Goal: Information Seeking & Learning: Learn about a topic

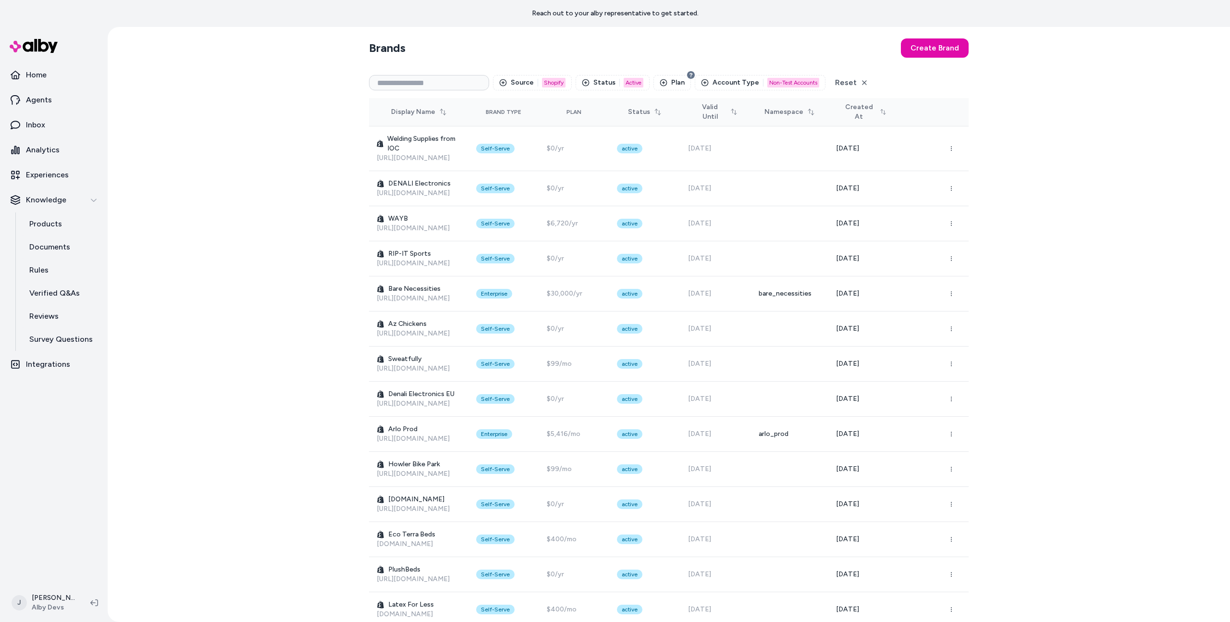
click at [1058, 260] on div "Brands Create Brand Source 1 Shopify Status 1 Active Plan Account Type 1 Non-Te…" at bounding box center [669, 324] width 1123 height 595
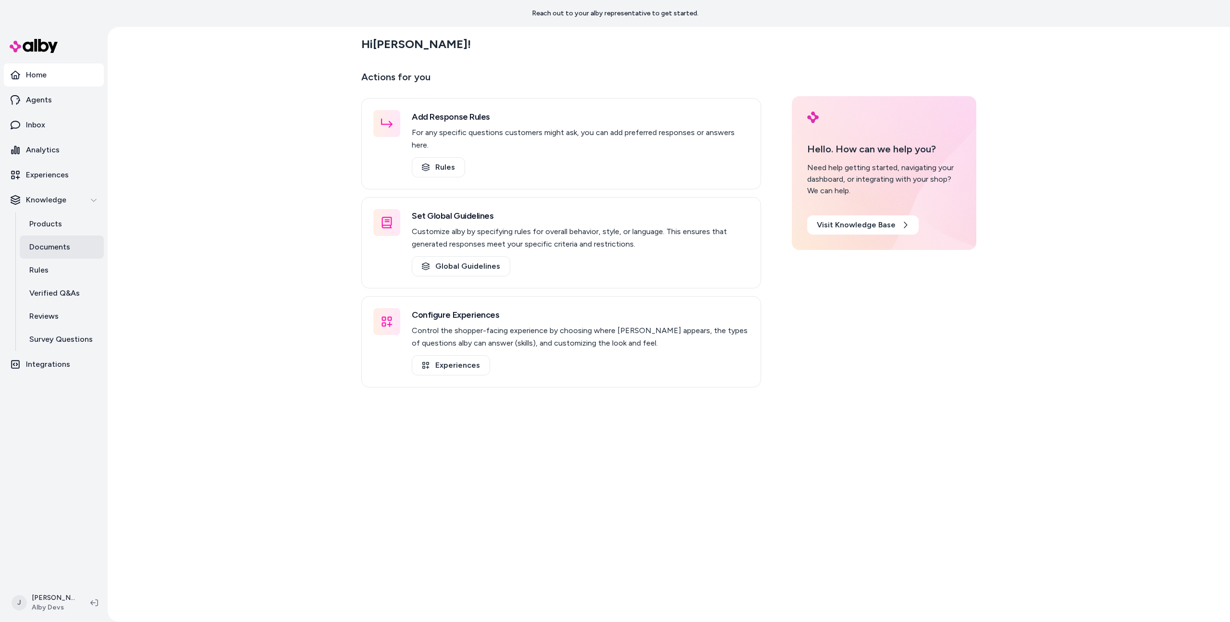
click at [62, 248] on p "Documents" at bounding box center [49, 247] width 41 height 12
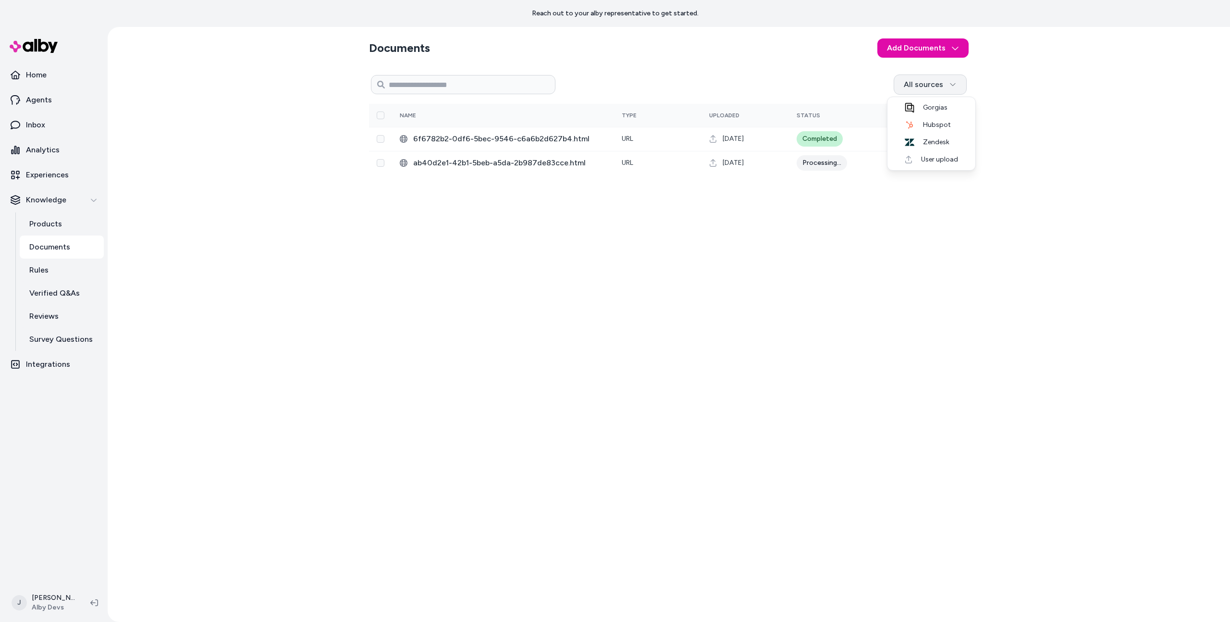
click at [917, 85] on html "Reach out to your alby representative to get started. Home Agents Inbox Analyti…" at bounding box center [615, 311] width 1230 height 622
drag, startPoint x: 889, startPoint y: 90, endPoint x: 867, endPoint y: 92, distance: 22.7
click at [889, 90] on html "Reach out to your alby representative to get started. Home Agents Inbox Analyti…" at bounding box center [615, 311] width 1230 height 622
click at [867, 92] on div "All sources" at bounding box center [761, 85] width 411 height 20
click at [740, 378] on div "All sources 0 Selected Edit Name Type Uploaded Status Assigned To 6f6782b2-0df6…" at bounding box center [669, 342] width 600 height 543
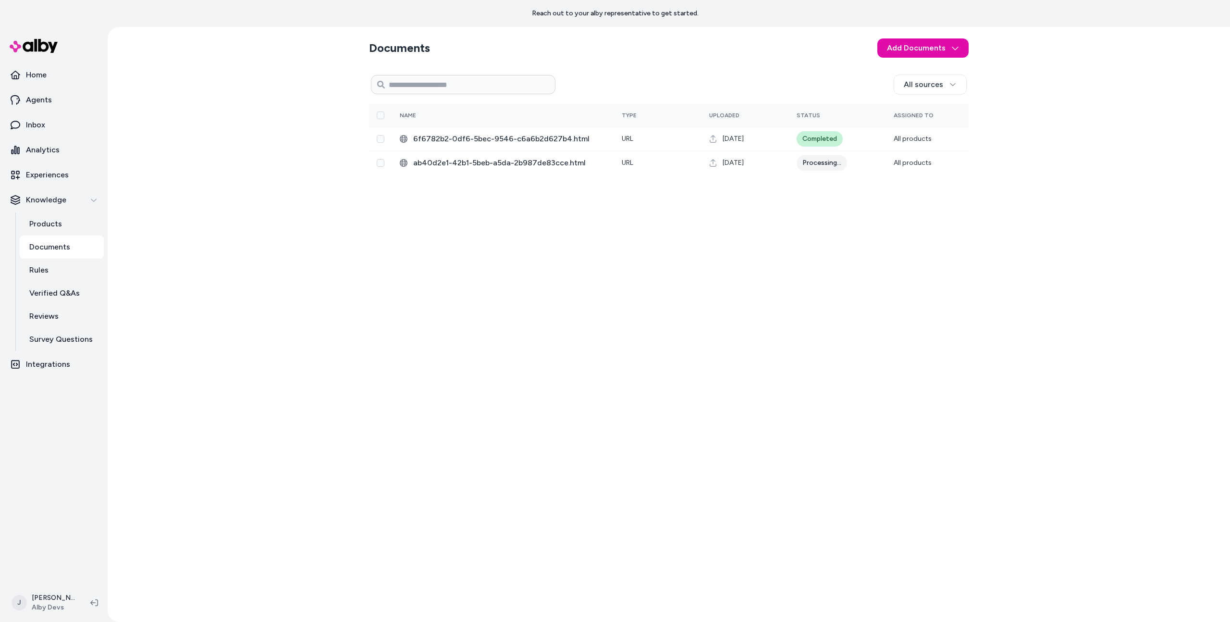
click at [893, 90] on div "All sources" at bounding box center [761, 85] width 411 height 20
click at [912, 87] on html "Reach out to your alby representative to get started. Home Agents Inbox Analyti…" at bounding box center [615, 311] width 1230 height 622
click at [782, 95] on html "Reach out to your alby representative to get started. Home Agents Inbox Analyti…" at bounding box center [615, 311] width 1230 height 622
click at [192, 103] on div "Documents Add Documents All sources 0 Selected Edit Name Type Uploaded Status A…" at bounding box center [669, 324] width 1123 height 595
click at [215, 215] on div "Documents Add Documents All sources 0 Selected Edit Name Type Uploaded Status A…" at bounding box center [669, 324] width 1123 height 595
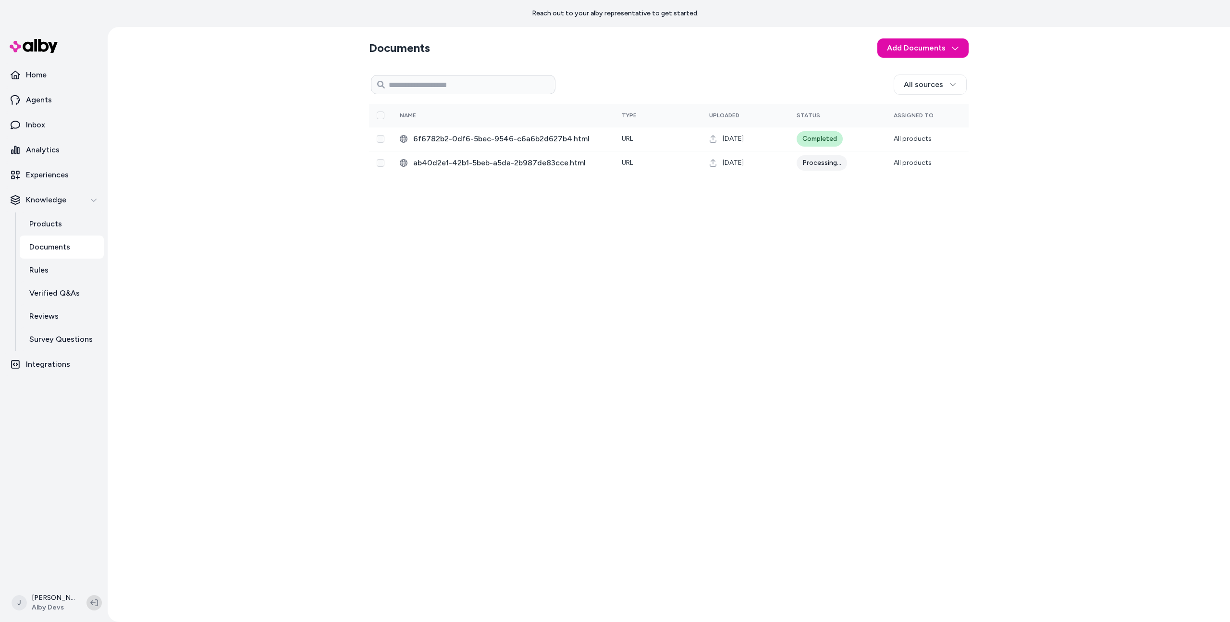
click at [93, 599] on icon at bounding box center [94, 603] width 8 height 8
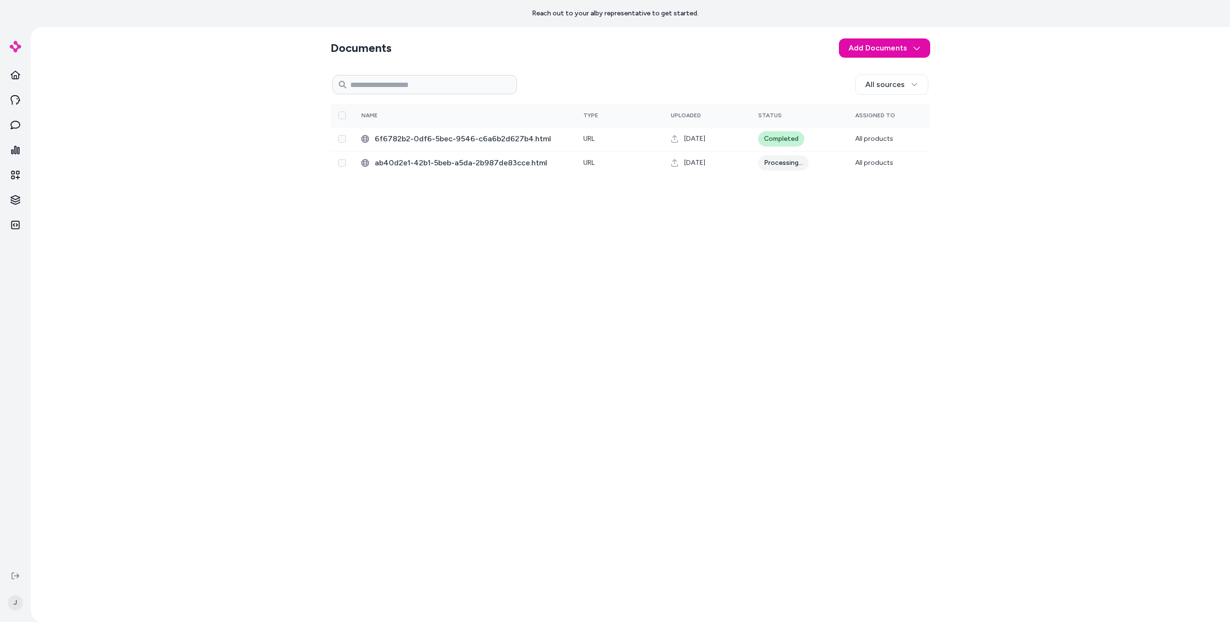
drag, startPoint x: 182, startPoint y: 341, endPoint x: 180, endPoint y: 334, distance: 7.6
click at [182, 341] on div "Documents Add Documents All sources 0 Selected Edit Name Type Uploaded Status A…" at bounding box center [631, 324] width 1200 height 595
click at [19, 76] on icon at bounding box center [16, 75] width 10 height 9
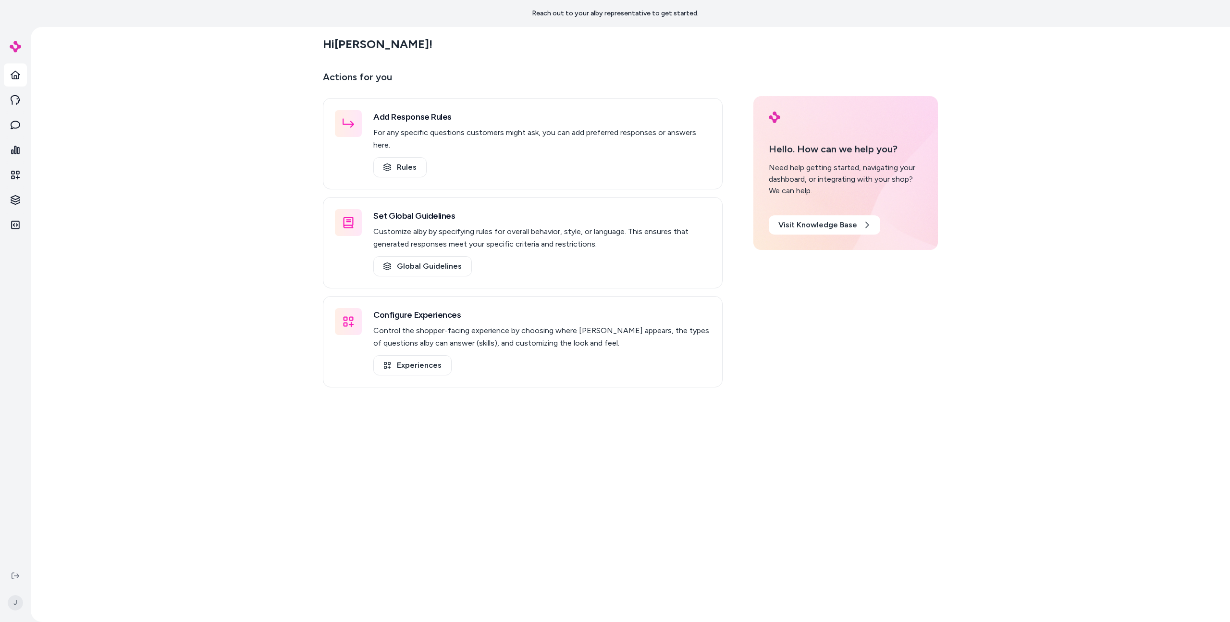
click at [198, 274] on div "Hi Jason ! Actions for you Add Response Rules For any specific questions custom…" at bounding box center [631, 324] width 1200 height 595
click at [22, 221] on link at bounding box center [15, 224] width 23 height 23
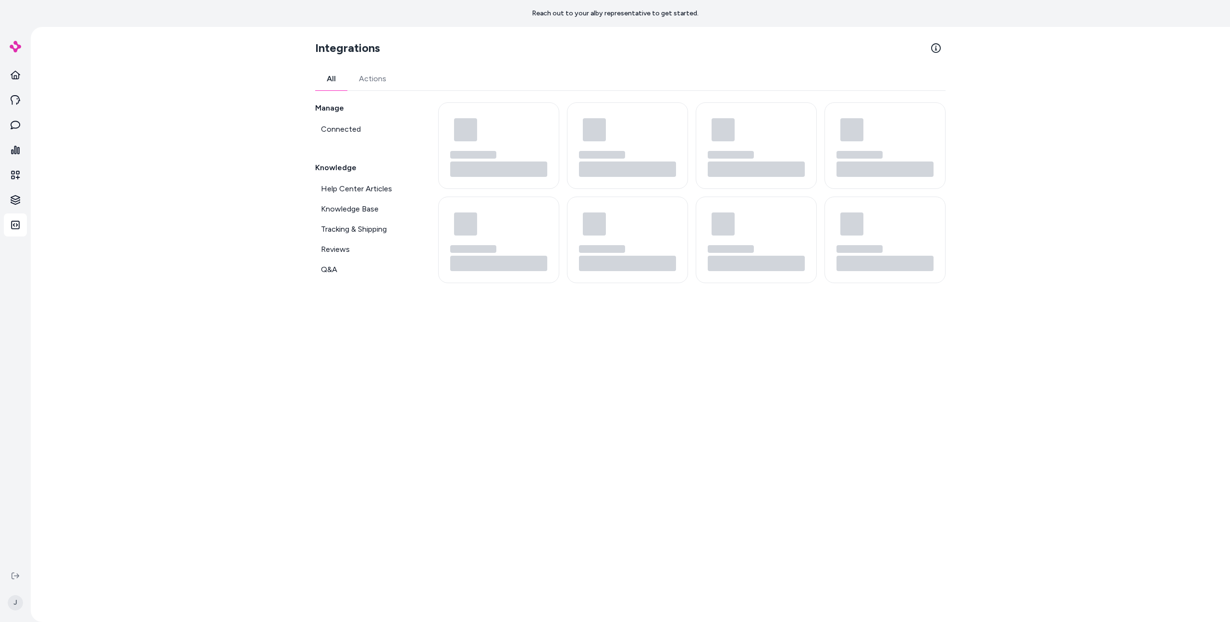
click at [224, 230] on div "Integrations All Actions Manage Connected Knowledge Help Center Articles Knowle…" at bounding box center [631, 324] width 1200 height 595
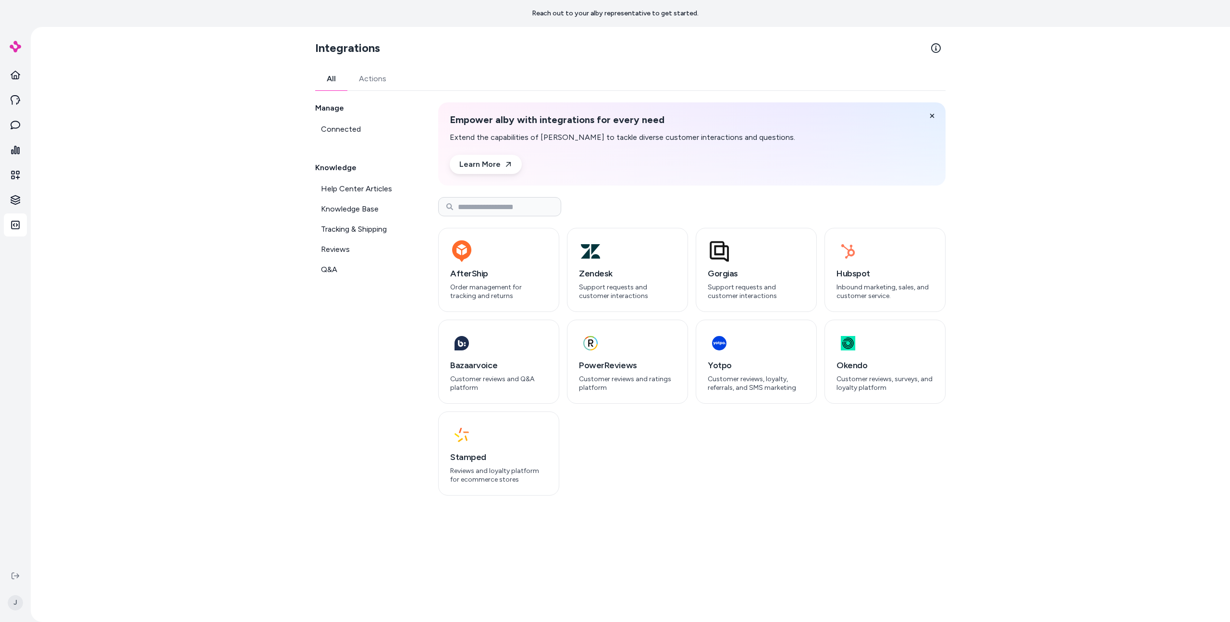
click at [362, 86] on link "Actions" at bounding box center [373, 78] width 50 height 23
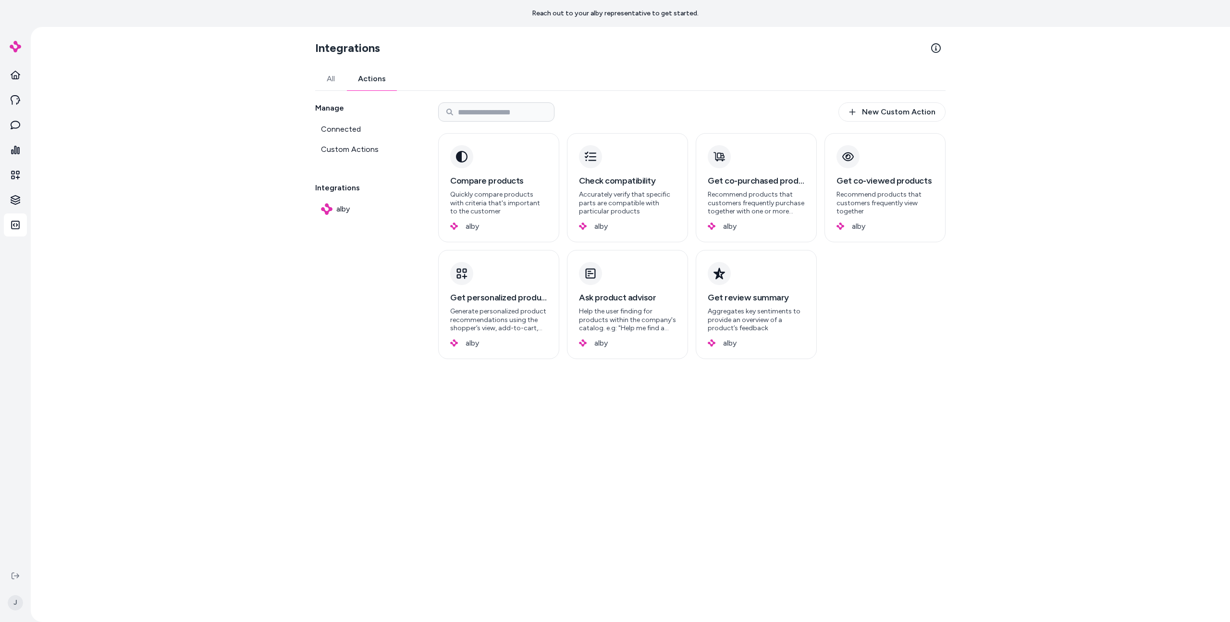
click at [337, 82] on link "All" at bounding box center [330, 78] width 31 height 23
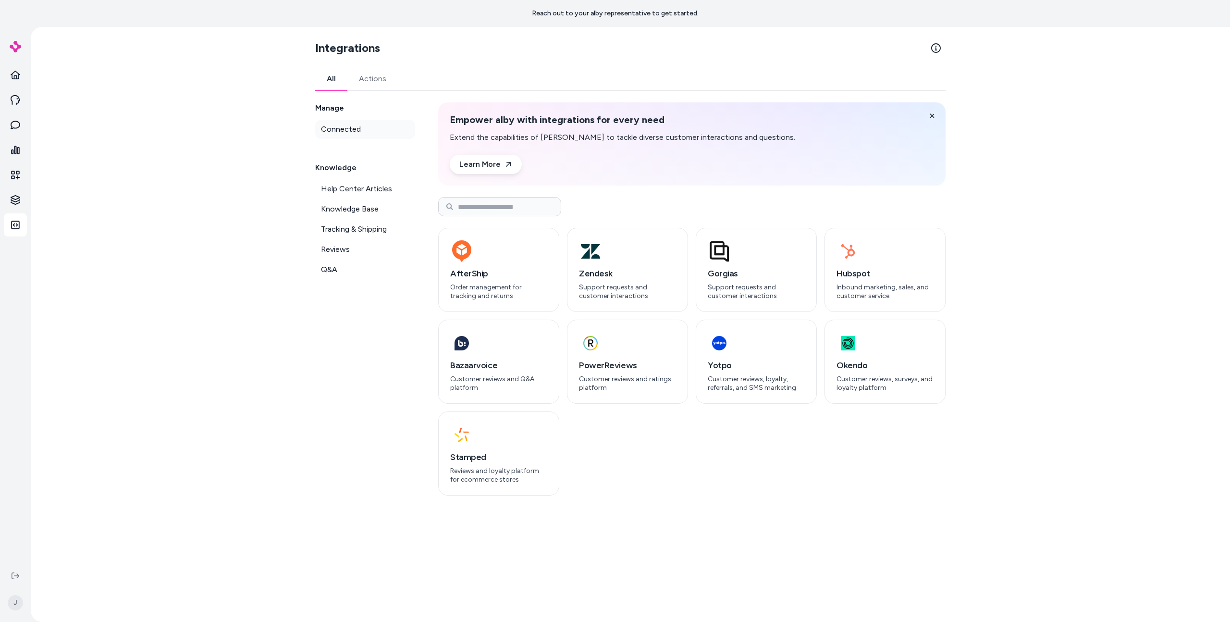
click at [356, 129] on span "Connected" at bounding box center [341, 130] width 40 height 12
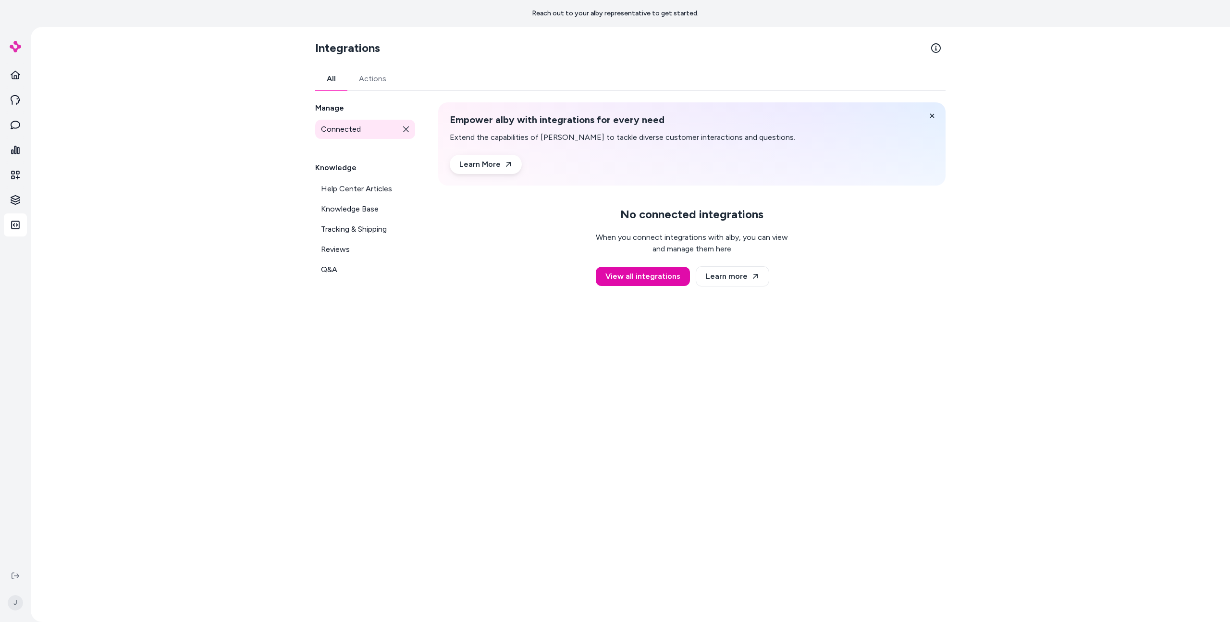
click at [347, 170] on h2 "Knowledge" at bounding box center [365, 168] width 100 height 12
click at [348, 188] on span "Help Center Articles" at bounding box center [356, 189] width 71 height 12
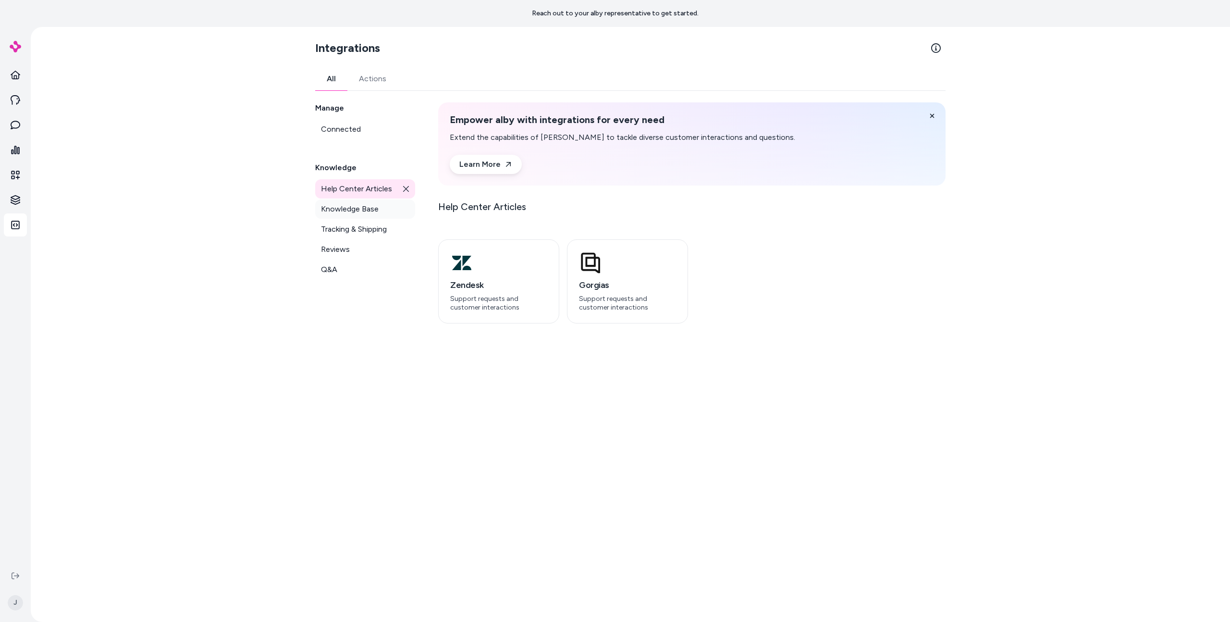
click at [348, 209] on span "Knowledge Base" at bounding box center [350, 209] width 58 height 12
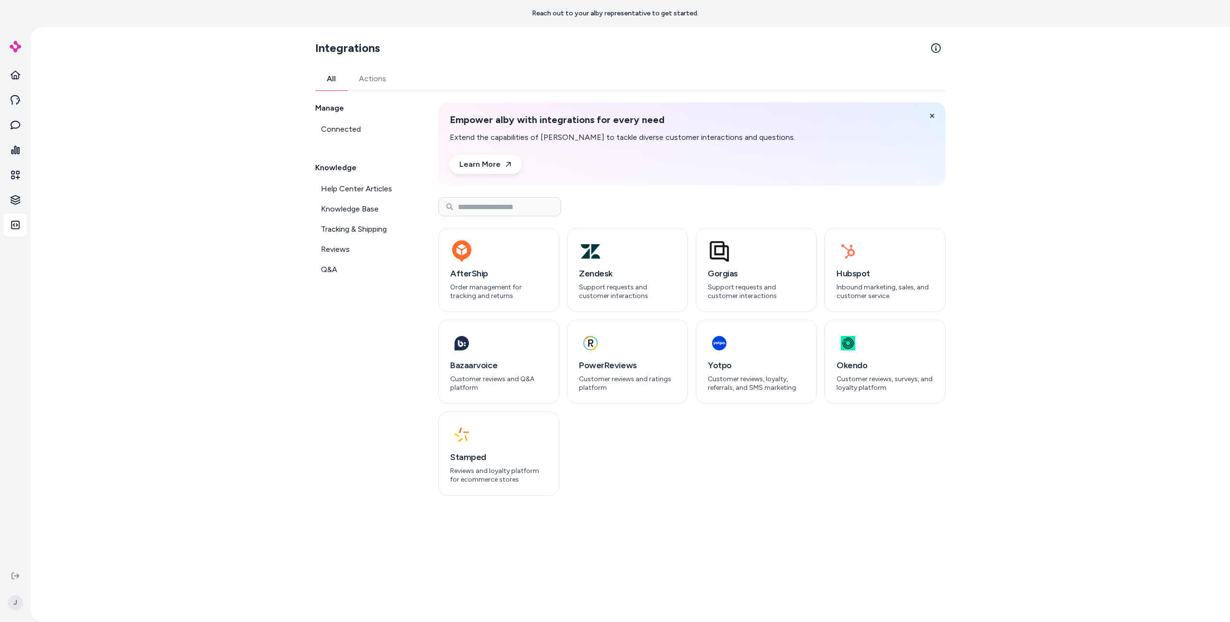
click at [221, 192] on div "Integrations All Actions Manage Connected Knowledge Help Center Articles Knowle…" at bounding box center [631, 324] width 1200 height 595
drag, startPoint x: 257, startPoint y: 323, endPoint x: 392, endPoint y: 290, distance: 139.1
click at [257, 323] on div "Integrations All Actions Manage Connected Knowledge Help Center Articles Knowle…" at bounding box center [631, 324] width 1200 height 595
click at [564, 269] on div "AfterShip Order management for tracking and returns Zendesk Support requests an…" at bounding box center [692, 362] width 508 height 268
click at [532, 291] on p "Order management for tracking and returns" at bounding box center [498, 291] width 97 height 17
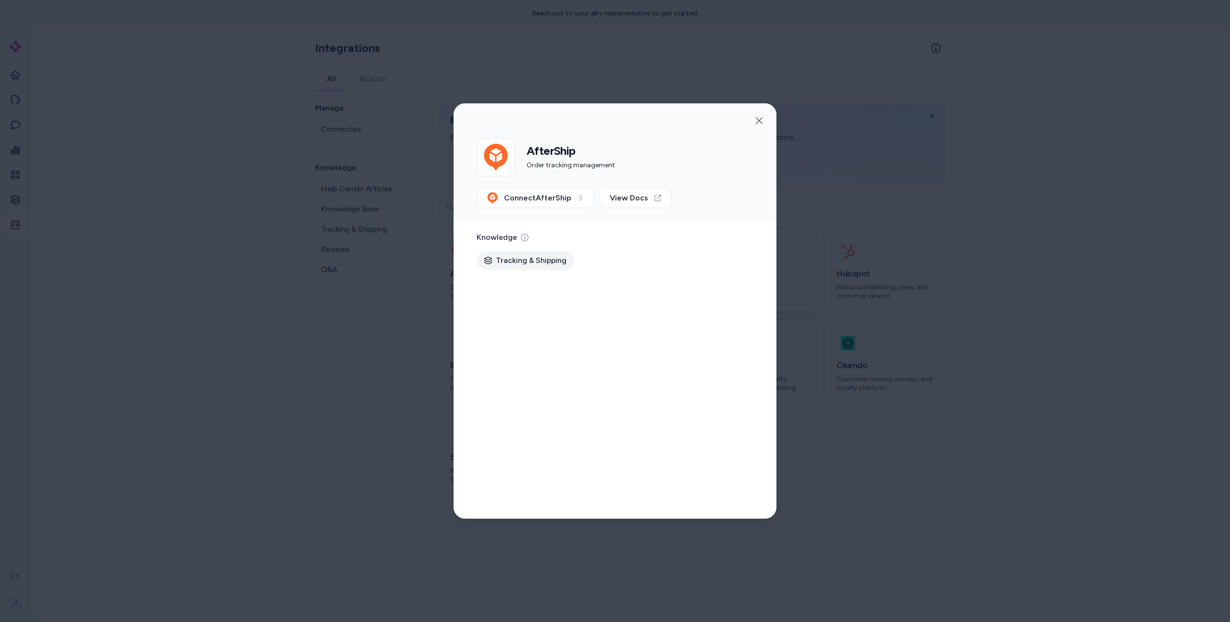
drag, startPoint x: 387, startPoint y: 345, endPoint x: 742, endPoint y: 298, distance: 357.9
click at [387, 345] on div at bounding box center [615, 311] width 1230 height 622
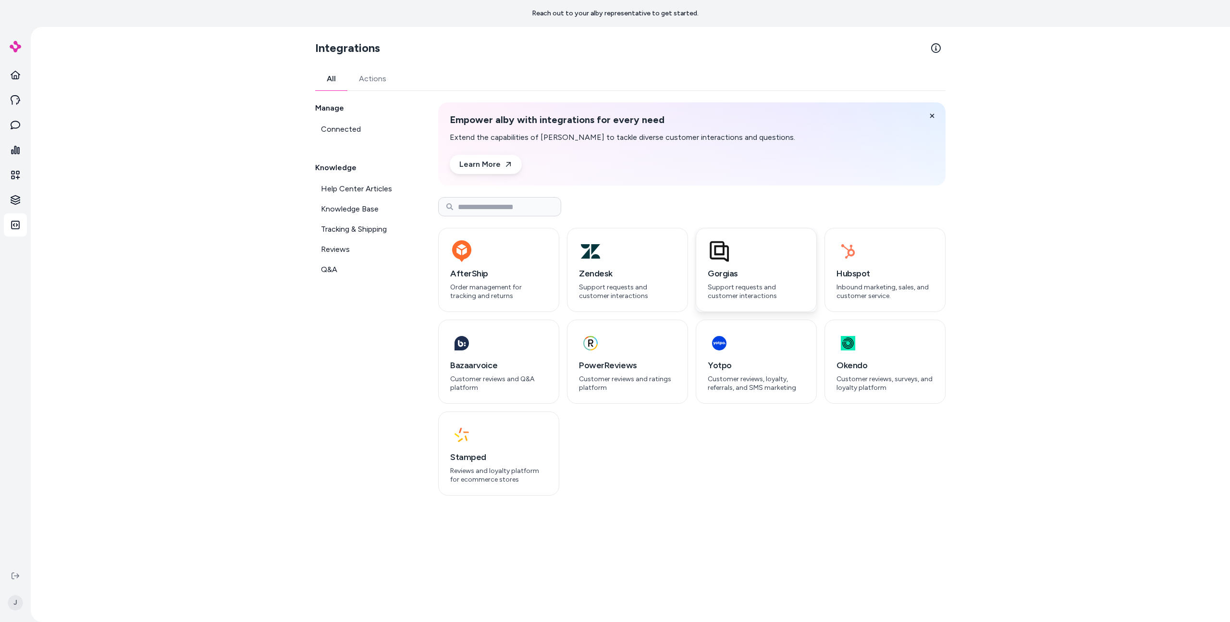
click at [758, 294] on p "Support requests and customer interactions" at bounding box center [756, 291] width 97 height 17
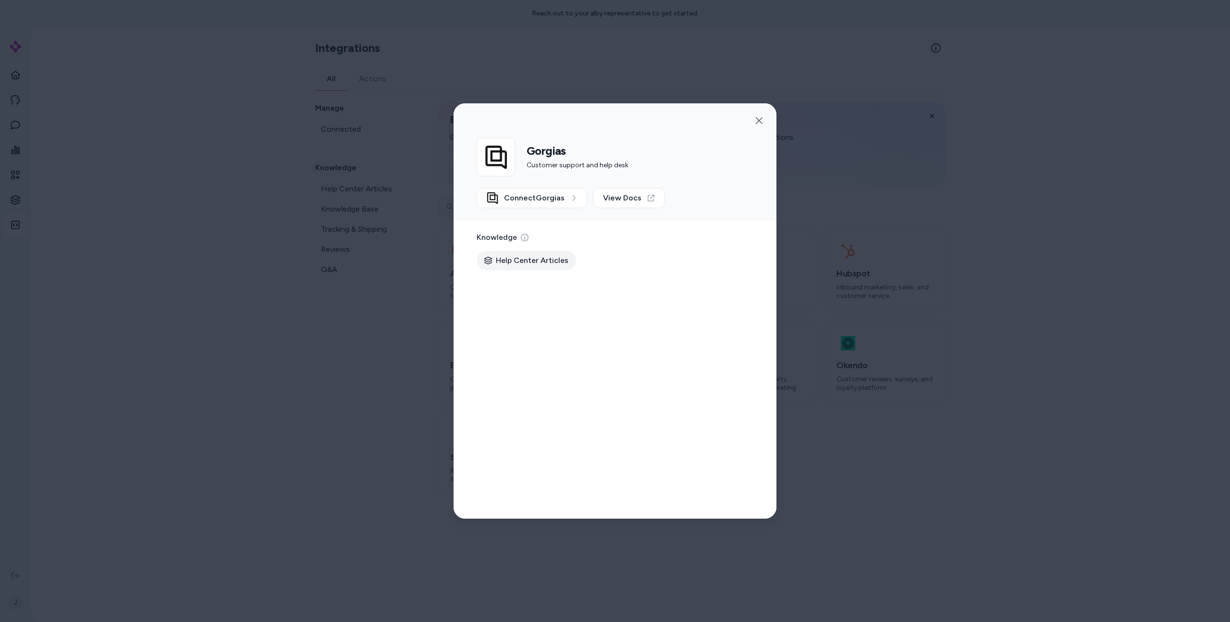
click at [855, 259] on div at bounding box center [615, 311] width 1230 height 622
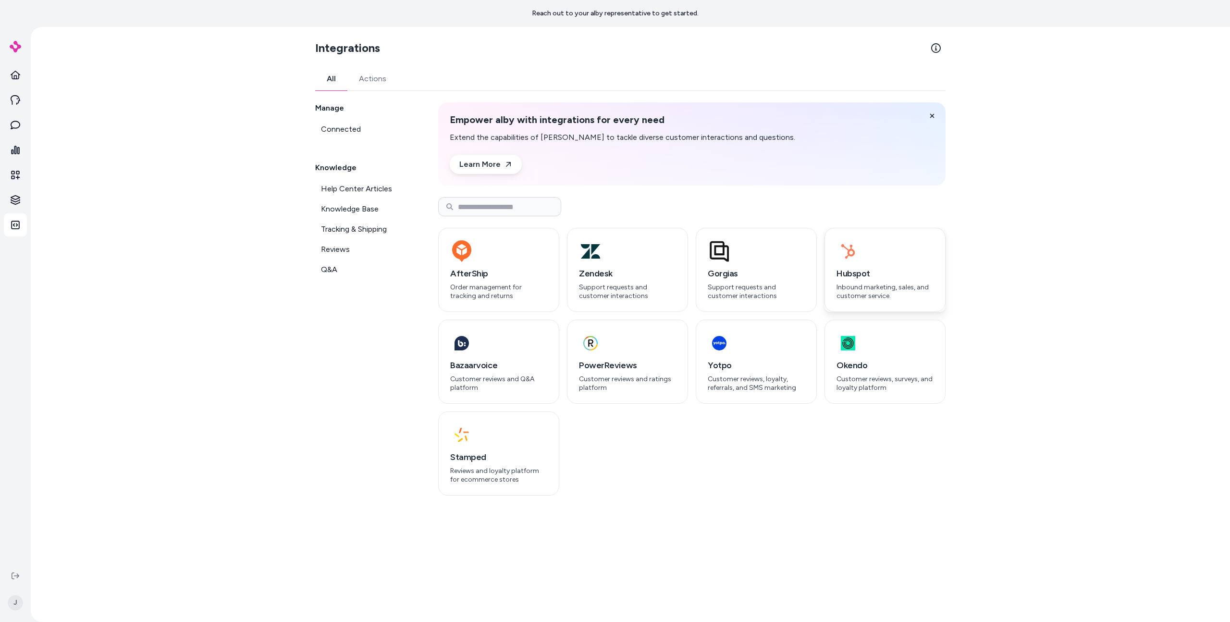
click at [876, 259] on div "button" at bounding box center [885, 251] width 97 height 23
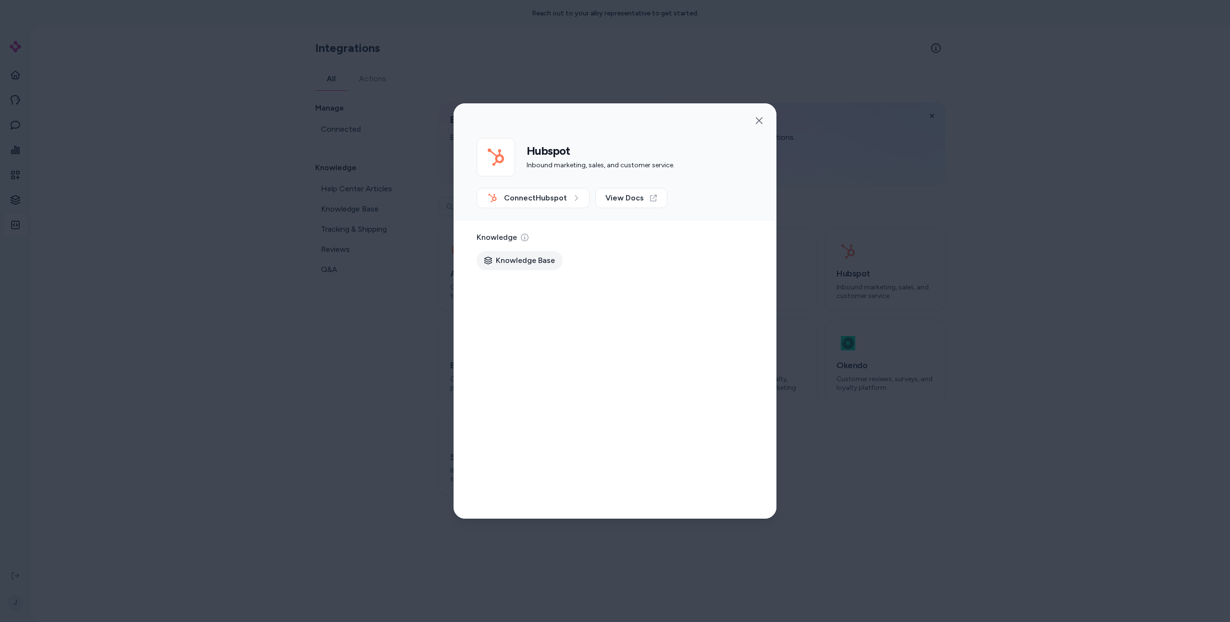
drag, startPoint x: 975, startPoint y: 242, endPoint x: 944, endPoint y: 273, distance: 43.8
click at [975, 242] on div at bounding box center [615, 311] width 1230 height 622
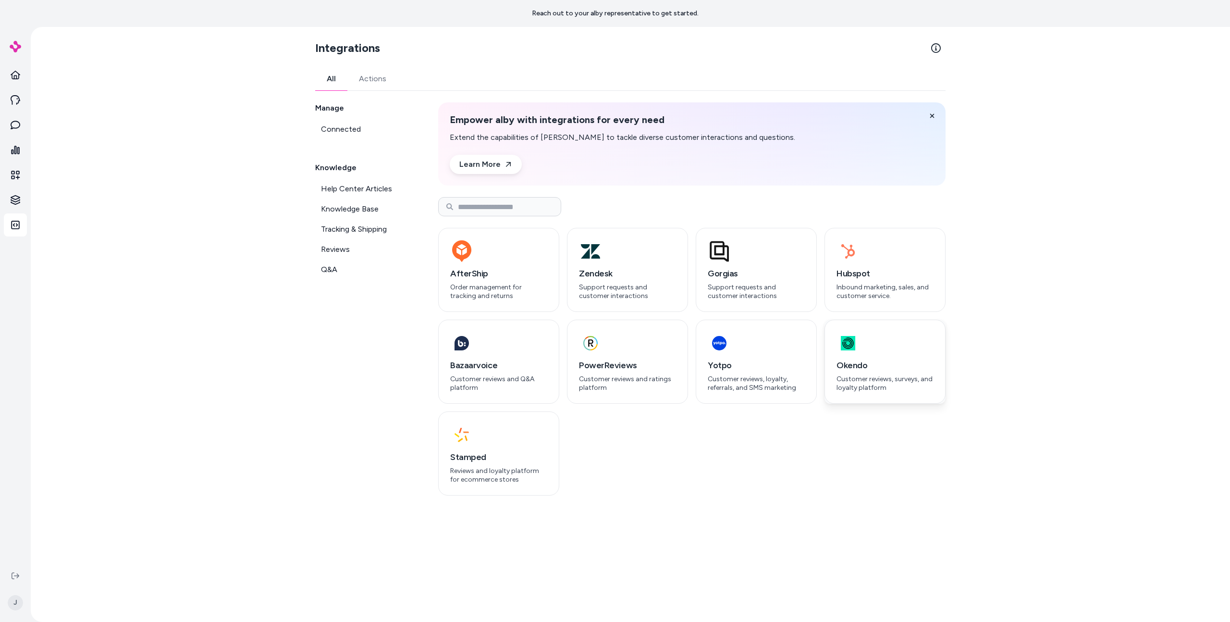
click at [916, 330] on div "Okendo Customer reviews, surveys, and loyalty platform" at bounding box center [885, 362] width 121 height 84
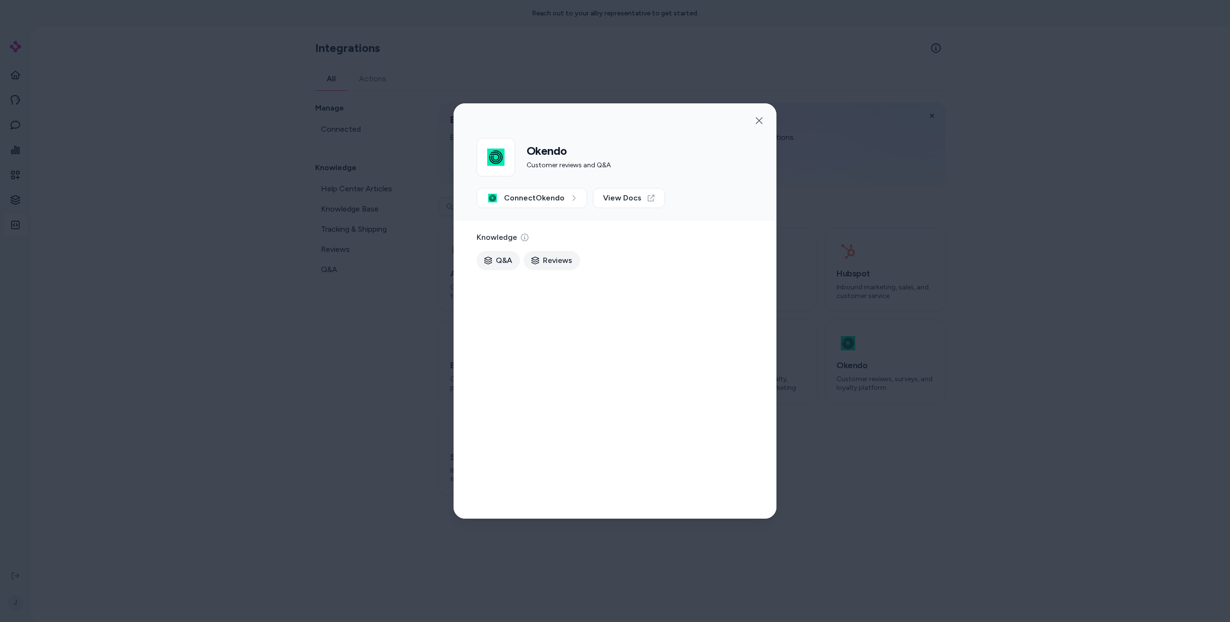
drag, startPoint x: 796, startPoint y: 337, endPoint x: 795, endPoint y: 342, distance: 5.2
click at [796, 338] on div at bounding box center [615, 311] width 1230 height 622
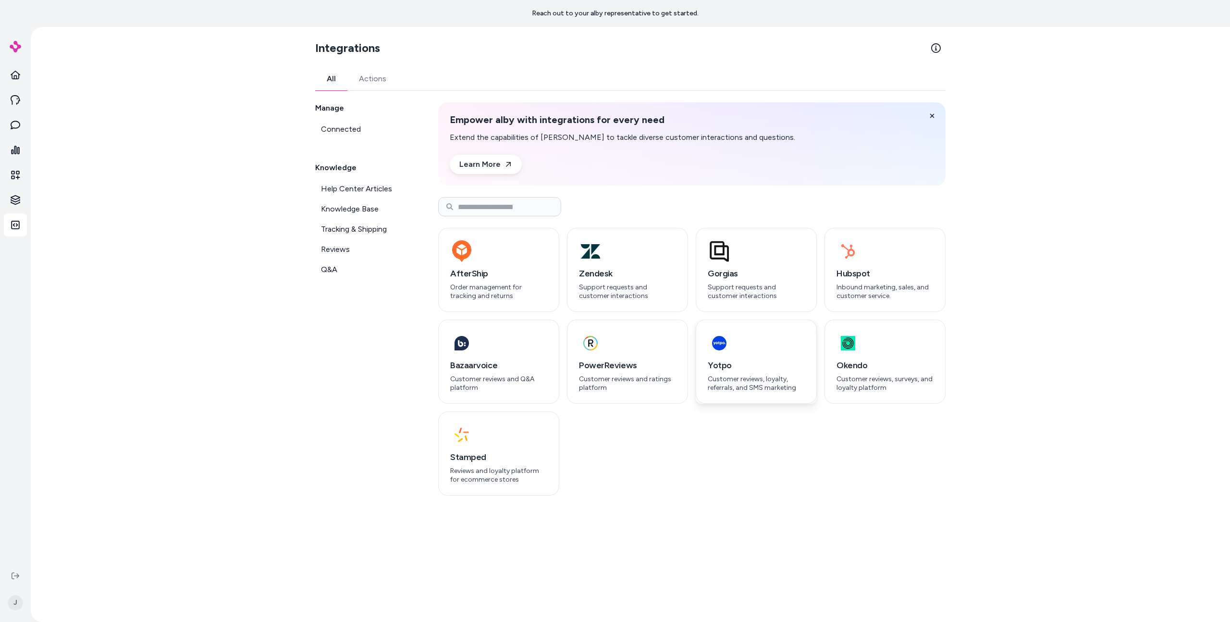
click at [771, 364] on h3 "Yotpo" at bounding box center [756, 365] width 97 height 13
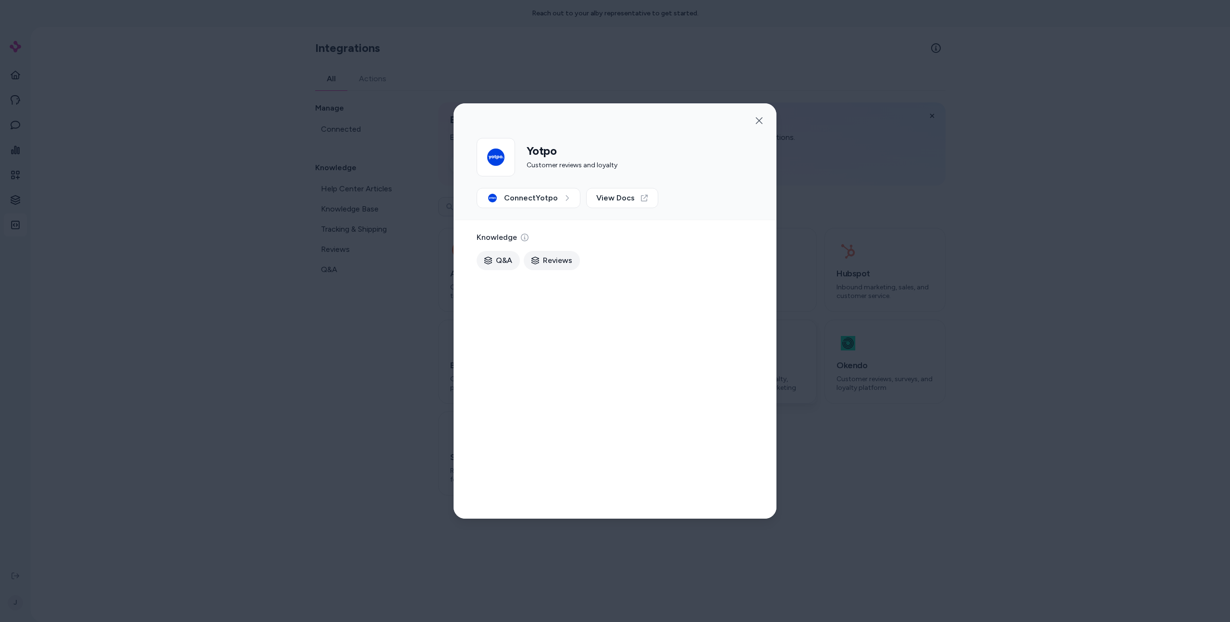
click at [702, 377] on div "Knowledge Q&A Reviews" at bounding box center [615, 369] width 323 height 298
click at [344, 399] on div at bounding box center [615, 311] width 1230 height 622
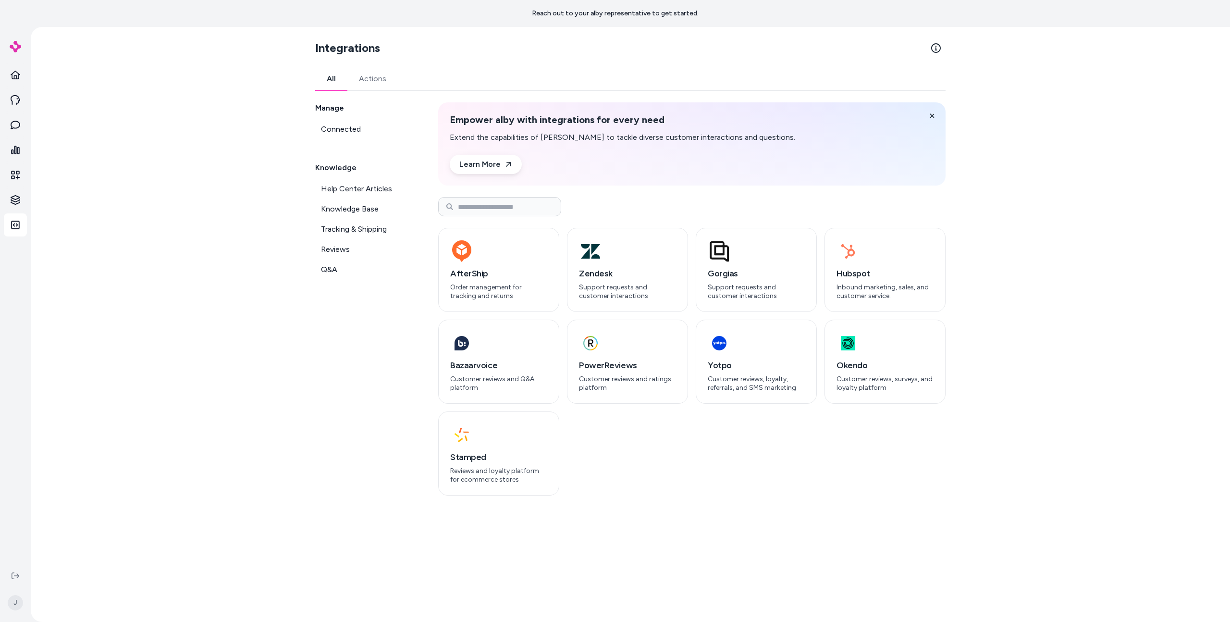
click at [203, 244] on div "Integrations All Actions Manage Connected Knowledge Help Center Articles Knowle…" at bounding box center [631, 324] width 1200 height 595
click at [180, 251] on div "Integrations All Actions Manage Connected Knowledge Help Center Articles Knowle…" at bounding box center [631, 324] width 1200 height 595
